Goal: Transaction & Acquisition: Obtain resource

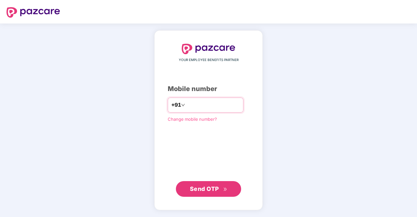
type input "**********"
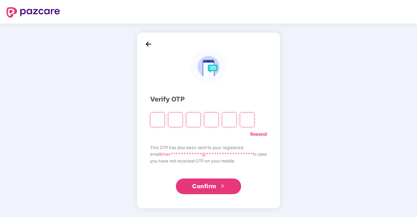
type input "*"
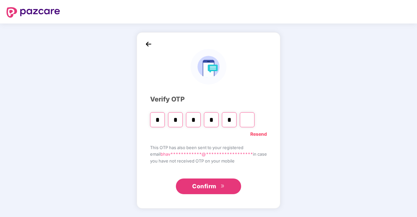
type input "*"
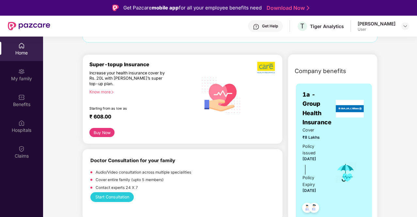
scroll to position [68, 0]
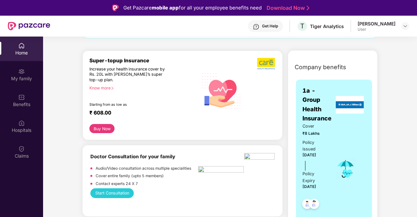
click at [110, 87] on div "Know more" at bounding box center [141, 88] width 105 height 5
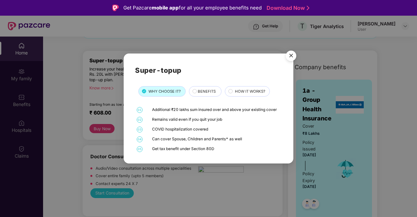
click at [208, 89] on span "BENEFITS" at bounding box center [207, 91] width 18 height 6
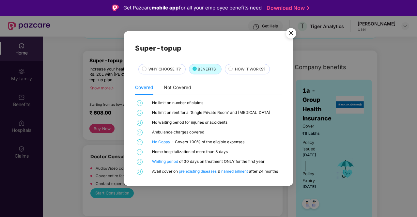
click at [251, 65] on div "HOW IT WORKS?" at bounding box center [247, 69] width 45 height 10
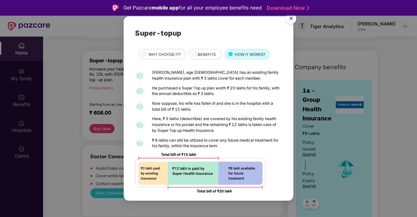
scroll to position [3, 0]
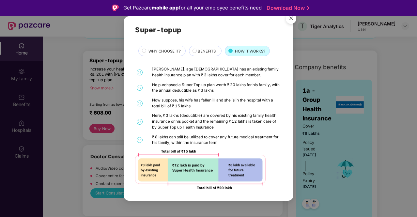
click at [291, 18] on img "Close" at bounding box center [291, 19] width 18 height 18
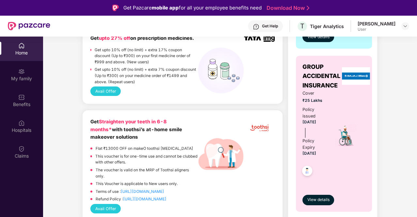
scroll to position [253, 0]
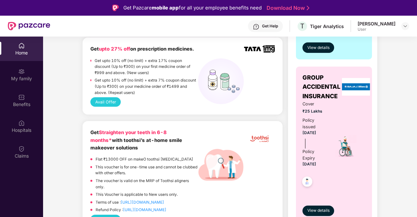
drag, startPoint x: 109, startPoint y: 99, endPoint x: 258, endPoint y: 111, distance: 149.7
click at [258, 111] on div "Get upto 27% off on prescription medicines. Get upto 10% off (no limit) + extra…" at bounding box center [183, 76] width 200 height 77
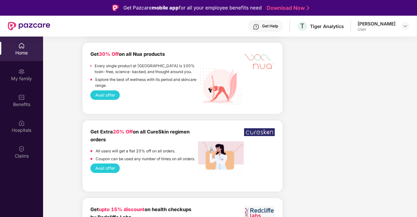
scroll to position [764, 0]
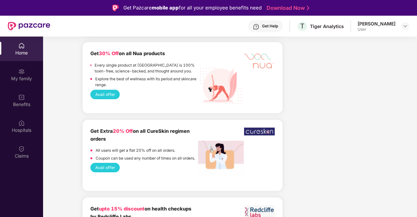
click at [107, 94] on button "Avail offer" at bounding box center [104, 94] width 29 height 9
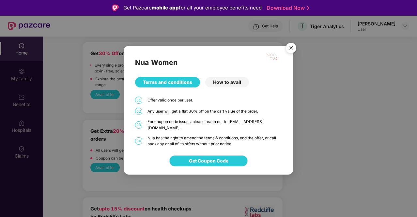
click at [292, 49] on img "Close" at bounding box center [291, 49] width 18 height 18
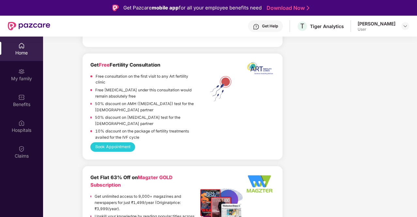
scroll to position [1067, 0]
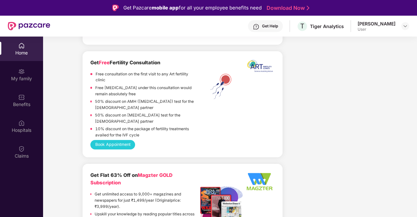
click at [123, 143] on button "Book Appointment" at bounding box center [112, 144] width 45 height 9
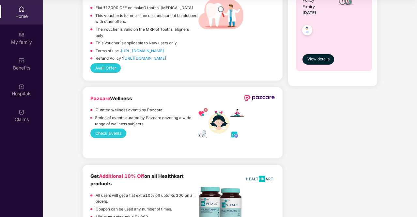
scroll to position [340, 0]
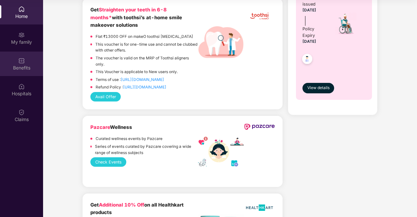
click at [27, 65] on div "Benefits" at bounding box center [21, 68] width 43 height 7
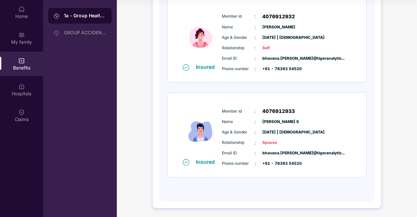
scroll to position [0, 0]
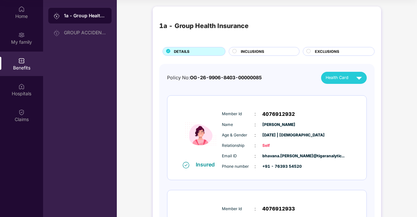
click at [272, 48] on div "INCLUSIONS" at bounding box center [264, 51] width 71 height 9
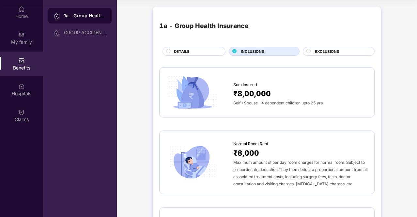
click at [333, 51] on span "EXCLUSIONS" at bounding box center [327, 52] width 24 height 6
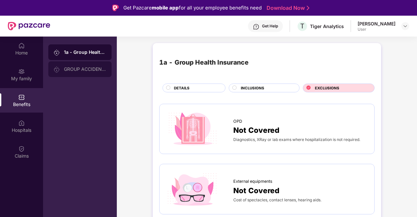
click at [71, 71] on div "GROUP ACCIDENTAL INSURANCE" at bounding box center [85, 69] width 42 height 5
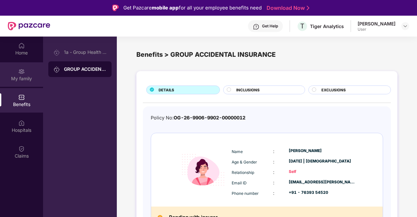
click at [27, 72] on div "My family" at bounding box center [21, 74] width 43 height 24
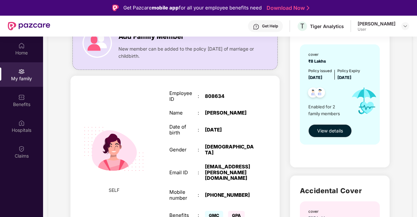
scroll to position [76, 0]
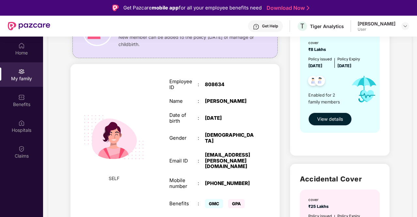
click at [338, 123] on button "View details" at bounding box center [330, 119] width 43 height 13
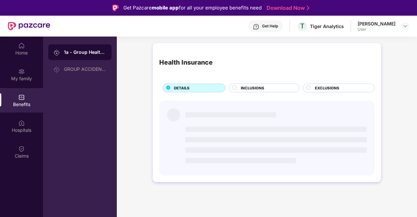
scroll to position [0, 0]
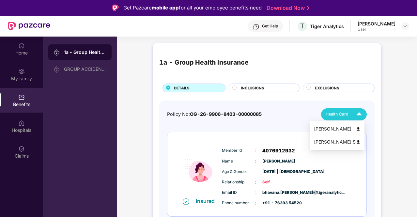
click at [335, 114] on span "Health Card" at bounding box center [337, 114] width 23 height 7
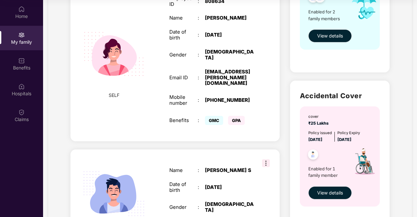
scroll to position [133, 0]
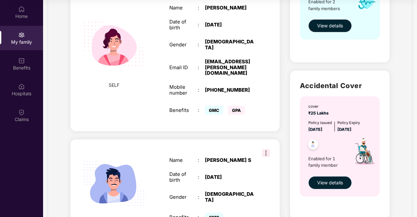
click at [333, 177] on button "View details" at bounding box center [330, 182] width 43 height 13
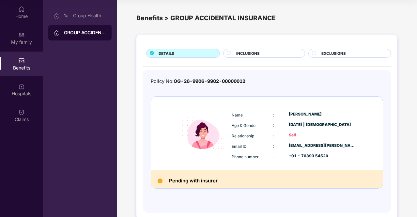
scroll to position [11, 0]
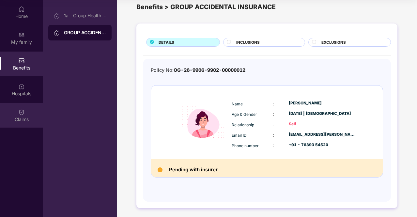
click at [23, 107] on div "Claims" at bounding box center [21, 115] width 43 height 24
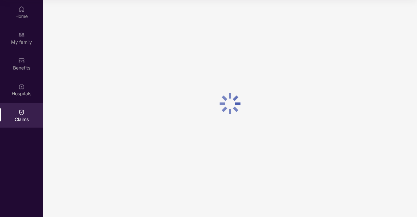
scroll to position [0, 0]
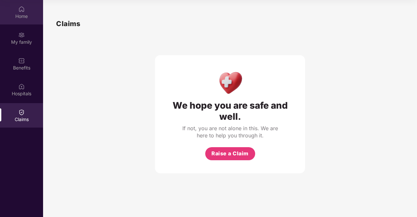
click at [21, 20] on div "Home" at bounding box center [21, 12] width 43 height 24
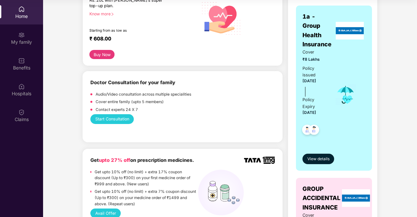
scroll to position [136, 0]
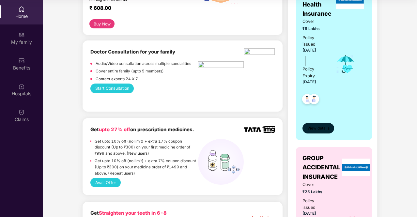
click at [314, 129] on span "View details" at bounding box center [319, 128] width 22 height 6
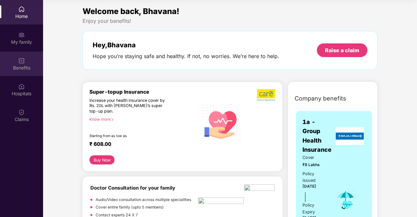
click at [18, 61] on img at bounding box center [21, 60] width 7 height 7
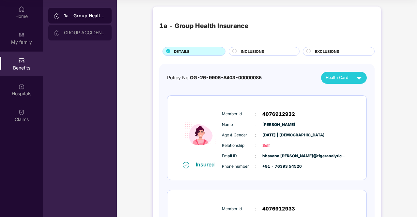
click at [80, 36] on div "GROUP ACCIDENTAL INSURANCE" at bounding box center [79, 33] width 63 height 16
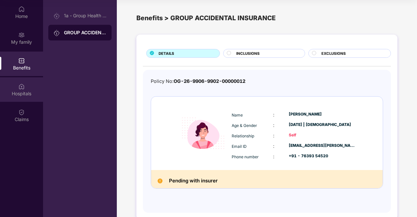
click at [22, 86] on img at bounding box center [21, 86] width 7 height 7
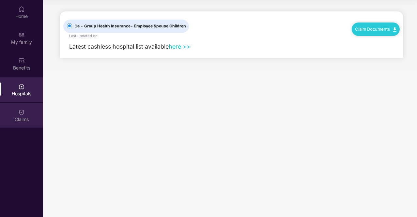
click at [22, 111] on img at bounding box center [21, 112] width 7 height 7
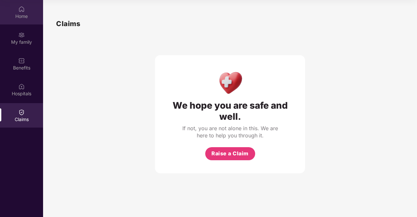
click at [22, 19] on div "Home" at bounding box center [21, 16] width 43 height 7
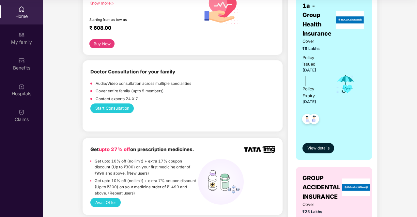
scroll to position [92, 0]
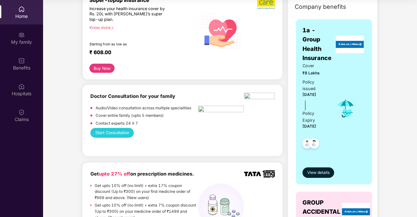
click at [105, 28] on div "Know more" at bounding box center [141, 27] width 105 height 5
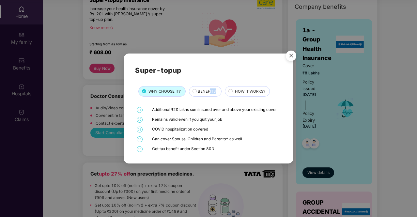
drag, startPoint x: 211, startPoint y: 99, endPoint x: 209, endPoint y: 90, distance: 8.8
click at [209, 90] on div "Super-topup WHY CHOOSE IT? BENEFITS HOW IT WORKS? 01 Additional ₹20 lakhs sum i…" at bounding box center [208, 108] width 147 height 87
click at [209, 90] on span "BENEFITS" at bounding box center [207, 91] width 18 height 6
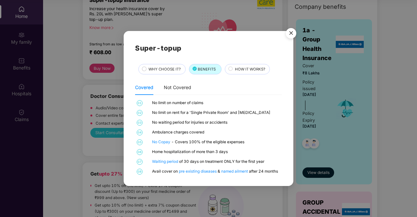
click at [242, 67] on span "HOW IT WORKS?" at bounding box center [250, 69] width 30 height 6
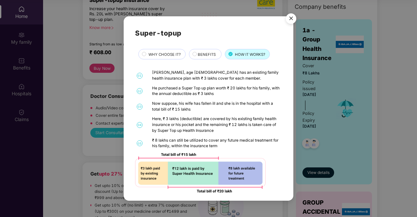
click at [292, 20] on img "Close" at bounding box center [291, 19] width 18 height 18
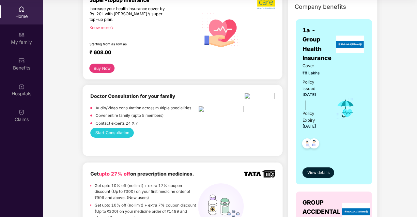
click at [101, 64] on button "Buy Now" at bounding box center [101, 68] width 25 height 9
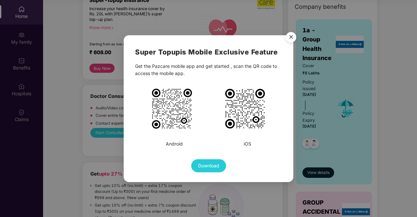
click at [293, 35] on img "Close" at bounding box center [291, 38] width 18 height 18
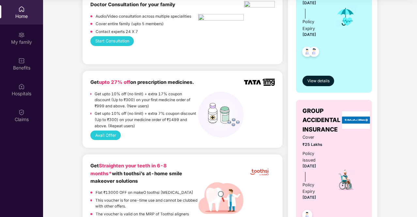
scroll to position [184, 0]
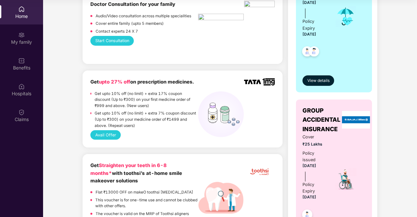
click at [104, 135] on button "Avail Offer" at bounding box center [105, 134] width 30 height 9
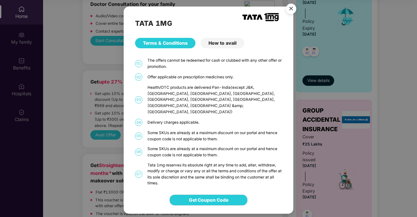
click at [219, 47] on div "How to avail" at bounding box center [223, 43] width 44 height 10
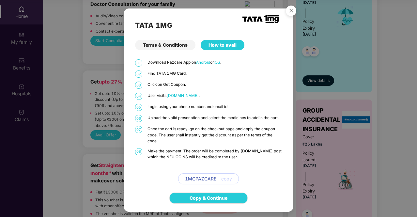
click at [224, 180] on span "copy" at bounding box center [226, 178] width 11 height 7
click at [290, 11] on img "Close" at bounding box center [291, 12] width 18 height 18
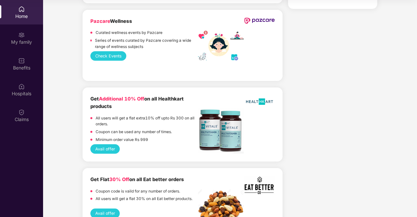
scroll to position [453, 0]
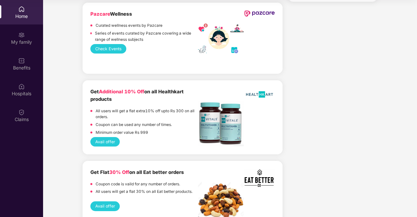
click at [108, 143] on button "Avail offer" at bounding box center [104, 141] width 29 height 9
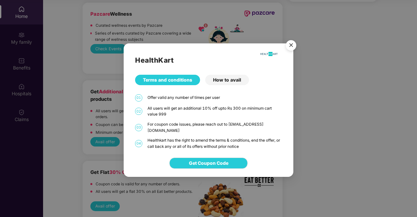
click at [220, 81] on div "How to avail" at bounding box center [227, 80] width 44 height 10
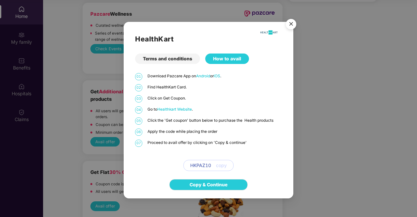
click at [174, 59] on div "Terms and conditions" at bounding box center [167, 59] width 65 height 10
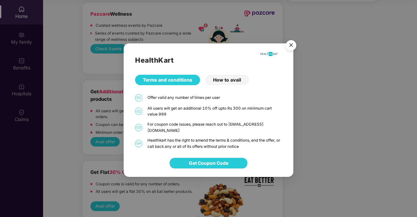
click at [293, 51] on img "Close" at bounding box center [291, 46] width 18 height 18
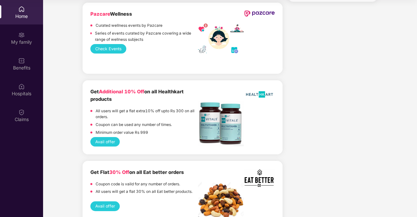
scroll to position [525, 0]
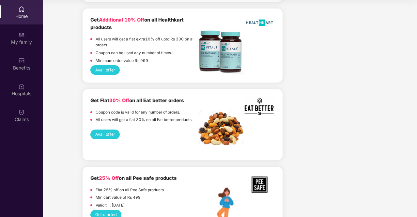
click at [107, 129] on div "Get Flat 30% Off on all Eat better orders Coupon code is vaild for any number o…" at bounding box center [182, 113] width 184 height 33
click at [111, 135] on button "Avail offer" at bounding box center [104, 134] width 29 height 9
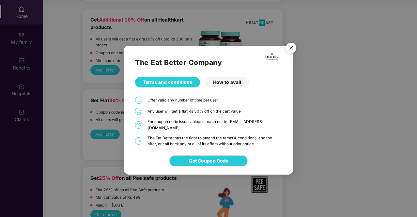
click at [229, 85] on div "How to avail" at bounding box center [227, 82] width 44 height 10
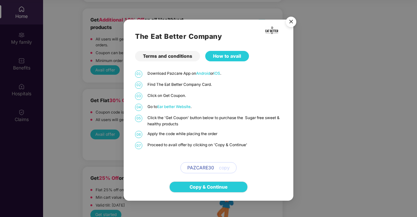
click at [182, 106] on span "Ear better Website" at bounding box center [173, 106] width 33 height 5
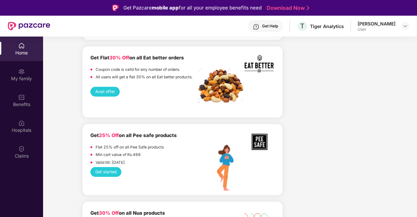
scroll to position [605, 0]
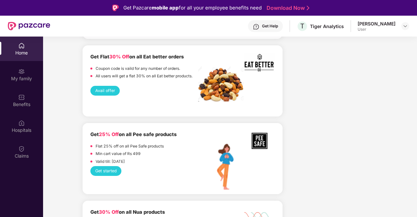
click at [102, 90] on button "Avail offer" at bounding box center [104, 90] width 29 height 9
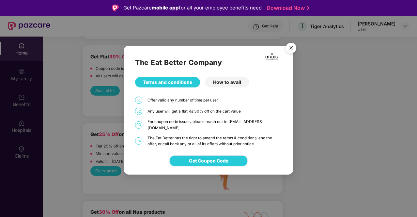
click at [210, 158] on span "Get Coupon Code" at bounding box center [209, 160] width 40 height 7
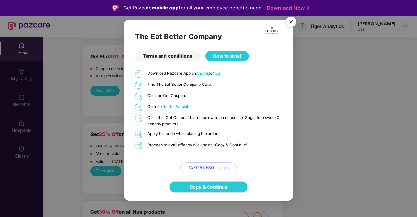
click at [229, 168] on span "copy" at bounding box center [224, 167] width 11 height 7
click at [227, 167] on span "copy" at bounding box center [224, 167] width 11 height 7
click at [294, 22] on img "Close" at bounding box center [291, 23] width 18 height 18
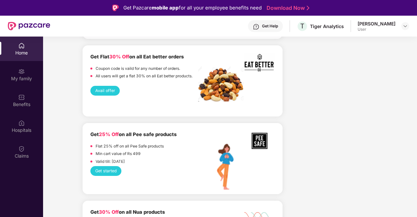
click at [382, 29] on div "User" at bounding box center [377, 29] width 38 height 5
click at [392, 25] on div "[PERSON_NAME]" at bounding box center [377, 24] width 38 height 6
click at [402, 28] on div at bounding box center [406, 26] width 8 height 8
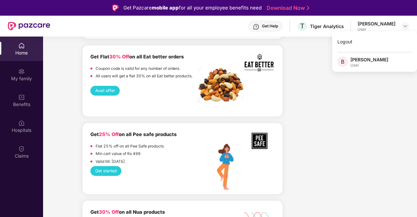
click at [360, 60] on div "[PERSON_NAME]" at bounding box center [370, 59] width 38 height 6
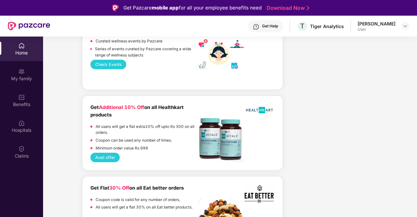
scroll to position [474, 0]
click at [101, 156] on button "Avail offer" at bounding box center [104, 156] width 29 height 9
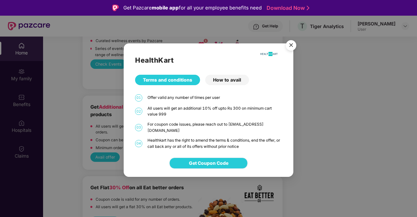
click at [209, 164] on span "Get Coupon Code" at bounding box center [209, 163] width 40 height 7
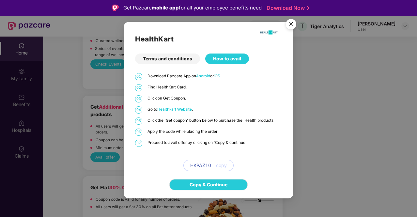
click at [181, 109] on span "Healthkart Website" at bounding box center [174, 109] width 35 height 5
